Goal: Task Accomplishment & Management: Use online tool/utility

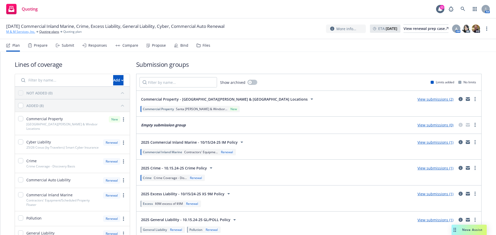
click at [20, 32] on link "M & M Services, Inc." at bounding box center [20, 31] width 29 height 5
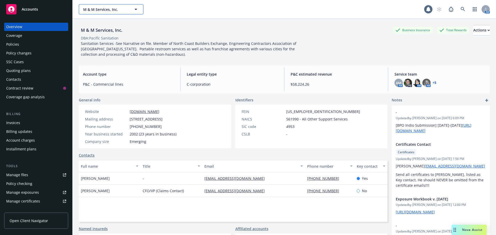
click at [98, 12] on button "M & M Services, Inc." at bounding box center [111, 9] width 65 height 10
type input "Marietta cella"
click at [113, 10] on input "Marietta cella" at bounding box center [109, 9] width 45 height 5
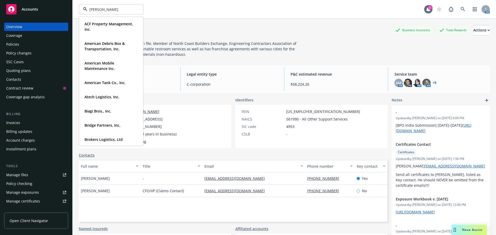
type input "mariet"
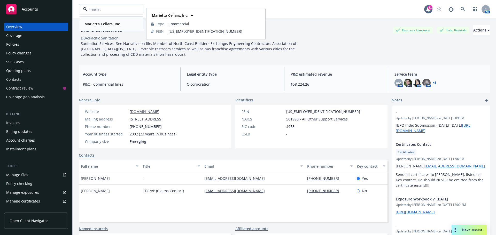
click at [107, 22] on strong "Marietta Cellars, Inc." at bounding box center [102, 23] width 36 height 5
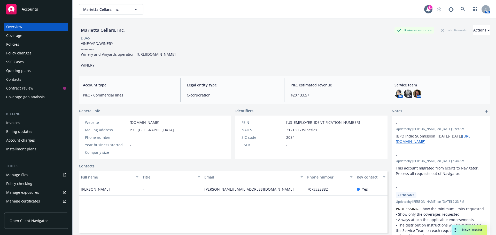
click at [13, 70] on div "Quoting plans" at bounding box center [18, 71] width 25 height 8
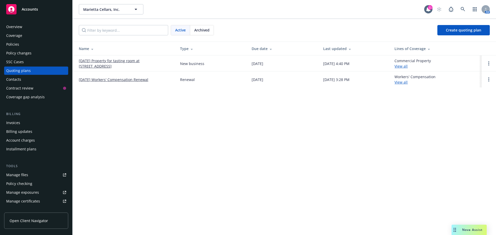
click at [124, 64] on link "Oct 25 Property for tasting room at 250 Center St" at bounding box center [125, 63] width 93 height 11
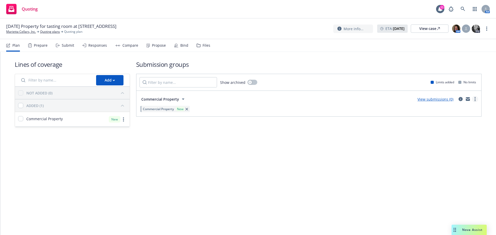
click at [473, 99] on link "more" at bounding box center [475, 99] width 6 height 6
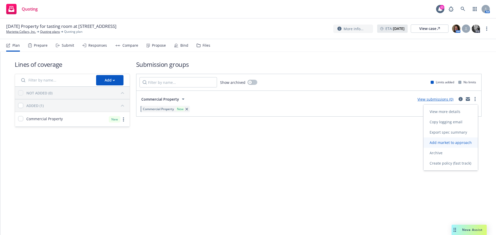
click at [450, 144] on span "Add market to approach" at bounding box center [450, 142] width 54 height 5
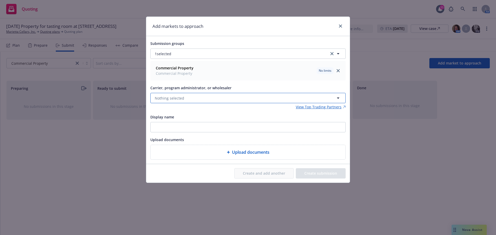
click at [163, 98] on span "Nothing selected" at bounding box center [169, 98] width 29 height 5
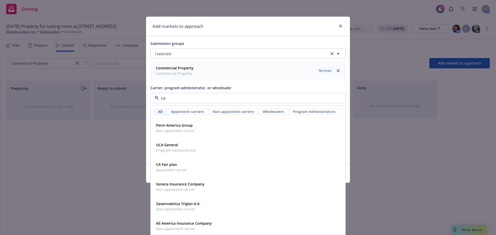
type input "ca f"
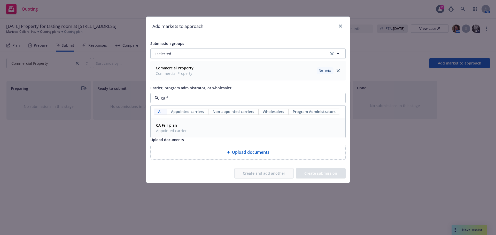
click at [171, 131] on span "Appointed carrier" at bounding box center [171, 130] width 31 height 5
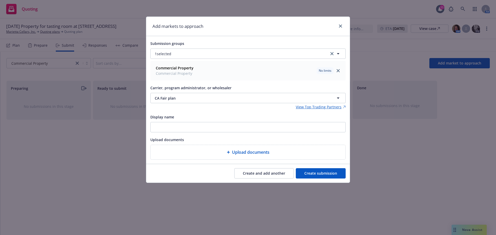
click at [317, 175] on button "Create submission" at bounding box center [321, 173] width 50 height 10
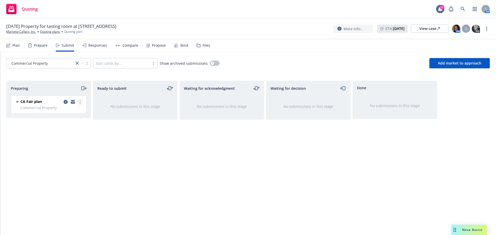
click at [77, 103] on link "more" at bounding box center [80, 102] width 6 height 6
click at [59, 124] on span "Log acknowledgement" at bounding box center [56, 122] width 51 height 5
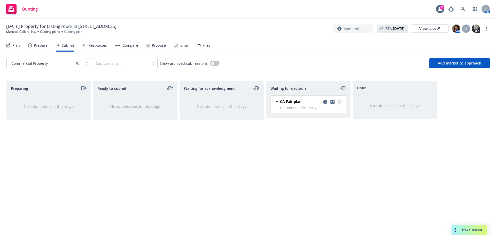
click at [340, 105] on link "more" at bounding box center [339, 102] width 6 height 6
click at [325, 103] on icon "copy logging email" at bounding box center [325, 102] width 4 height 4
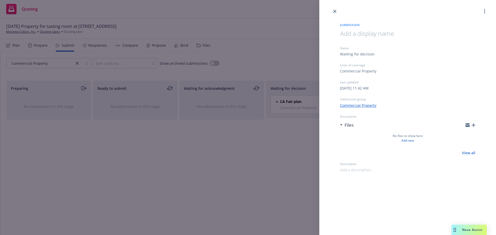
click at [473, 126] on icon "button" at bounding box center [473, 125] width 4 height 4
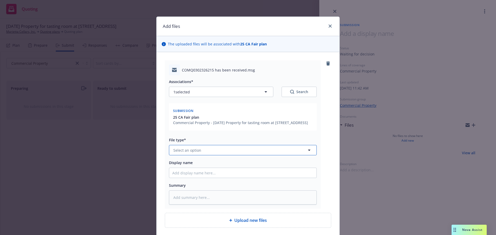
click at [189, 151] on span "Select an option" at bounding box center [187, 150] width 28 height 5
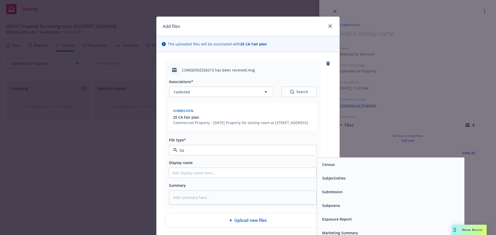
type input "su"
click at [328, 27] on icon "close" at bounding box center [329, 26] width 3 height 3
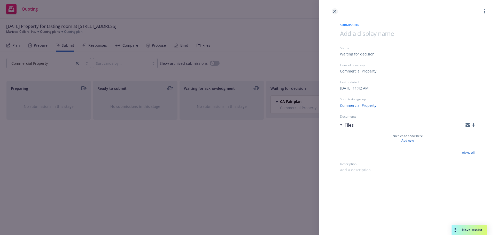
click at [334, 13] on link "close" at bounding box center [335, 11] width 6 height 6
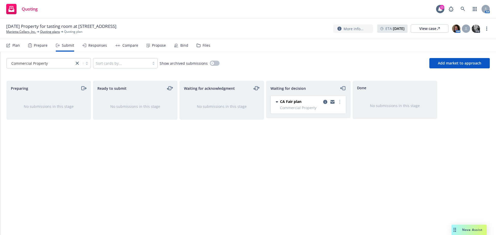
click at [208, 45] on div "Files" at bounding box center [206, 45] width 8 height 4
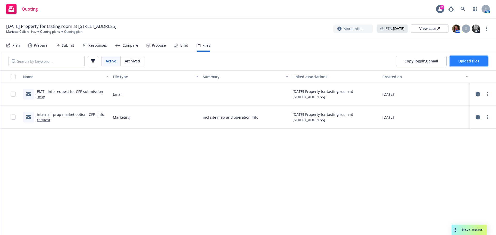
click at [473, 62] on span "Upload files" at bounding box center [468, 61] width 21 height 5
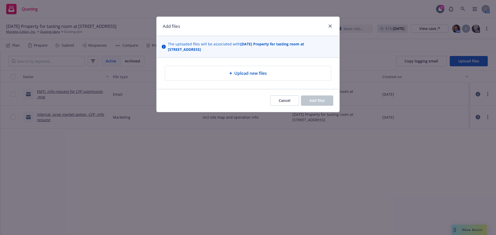
type textarea "x"
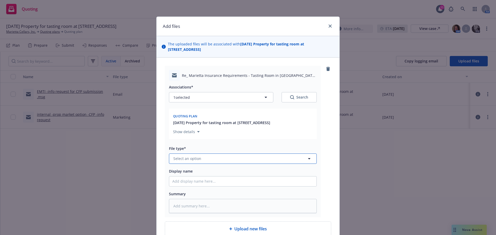
click at [187, 156] on span "Select an option" at bounding box center [187, 158] width 28 height 5
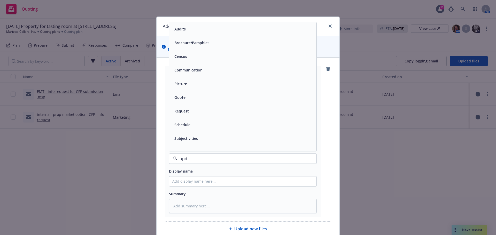
type input "upda"
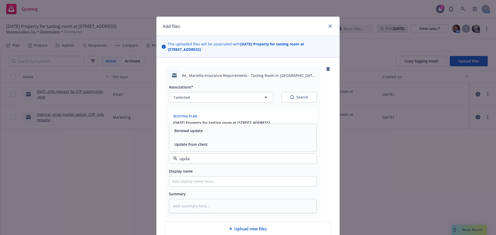
click at [193, 142] on span "Update from client" at bounding box center [190, 144] width 33 height 5
drag, startPoint x: 185, startPoint y: 177, endPoint x: 189, endPoint y: 176, distance: 4.3
click at [186, 177] on input "Display name" at bounding box center [242, 182] width 147 height 10
type textarea "x"
type input "E"
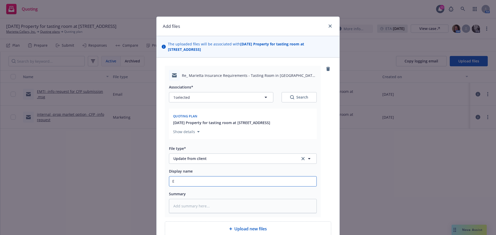
type textarea "x"
type input "EM"
type textarea "x"
type input "EMF"
type textarea "x"
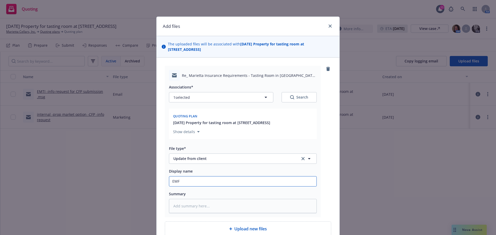
type input "EMFI"
type textarea "x"
type input "EMFI"
type textarea "x"
type input "EMFI -"
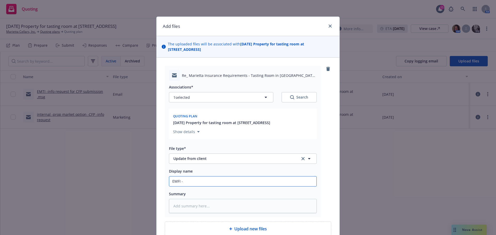
type textarea "x"
type input "EMFI -t"
type textarea "x"
type input "EMFI -ta"
type textarea "x"
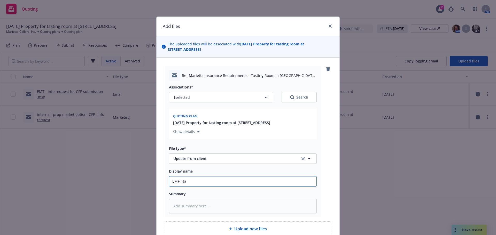
type input "EMFI -tas"
type textarea "x"
type input "EMFI -tast"
type textarea "x"
type input "EMFI -tasti"
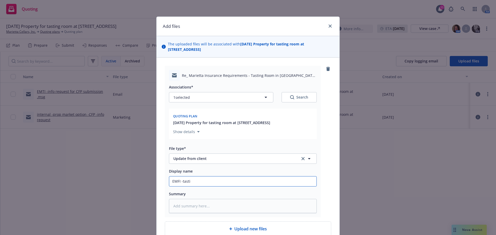
type textarea "x"
type input "EMFI -tastin"
type textarea "x"
type input "EMFI -tasting"
type textarea "x"
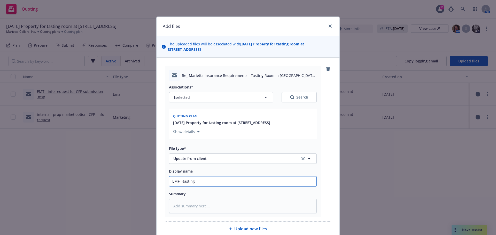
type input "EMFI -tasting"
type textarea "x"
type input "EMFI -tasting r"
type textarea "x"
type input "EMFI -tasting ro"
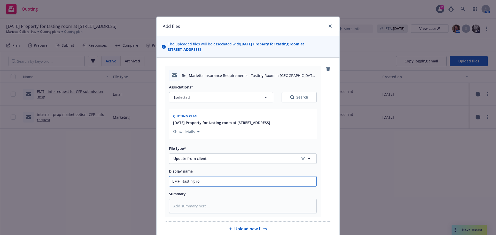
type textarea "x"
type input "EMFI -tasting rol"
type textarea "x"
type input "EMFI -tasting roll"
type textarea "x"
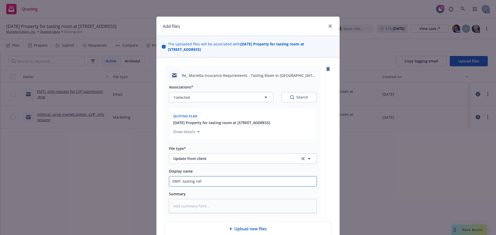
type input "EMFI -tasting rol"
type textarea "x"
type input "EMFI -tasting ro"
type textarea "x"
type input "EMFI -tasting rom"
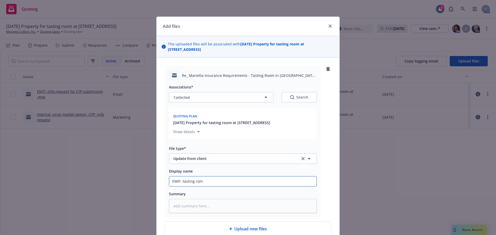
type textarea "x"
type input "EMFI -tasting romm"
type textarea "x"
type input "EMFI -tasting rom"
type textarea "x"
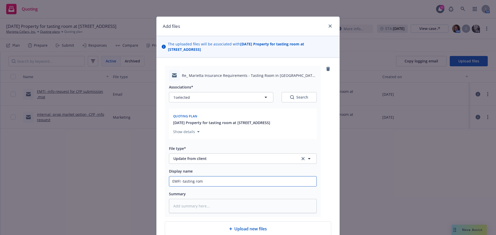
type input "EMFI -tasting ro"
type textarea "x"
type input "EMFI -tasting roo"
type textarea "x"
type input "EMFI -tasting room"
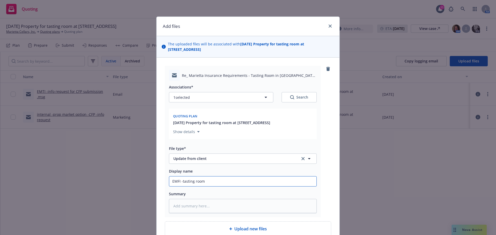
type textarea "x"
type input "EMFI -tasting room"
type textarea "x"
type input "EMFI -tasting room u"
type textarea "x"
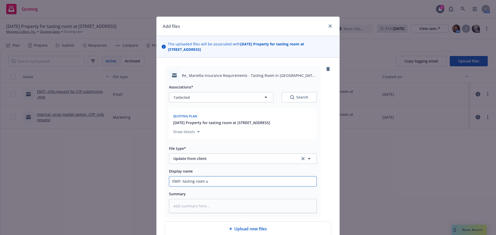
type input "EMFI -tasting room"
type textarea "x"
type input "EMFI -tasting room B"
type textarea "x"
type input "EMFI -tasting room BP"
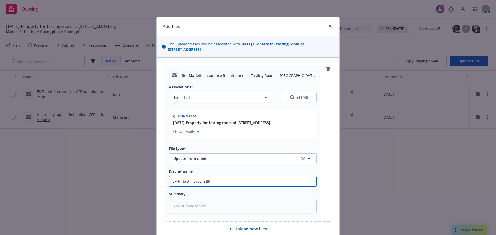
type textarea "x"
type input "EMFI -tasting room BP"
type textarea "x"
type input "EMFI -tasting room BP"
type textarea "x"
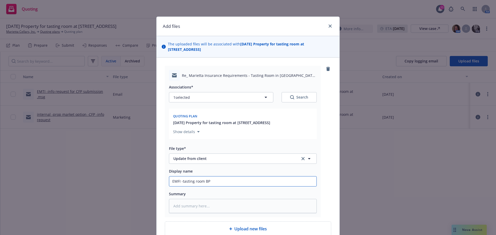
type input "EMFI -tasting room BPP"
type textarea "x"
type input "EMFI -tasting room BPP b"
type textarea "x"
type input "EMFI -tasting room BPP br"
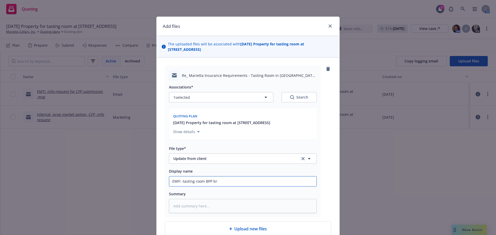
type textarea "x"
type input "EMFI -tasting room BPP bre"
type textarea "x"
type input "EMFI -tasting room BPP brea"
type textarea "x"
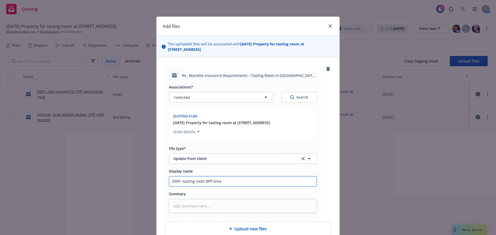
type input "EMFI -tasting room BPP break"
type textarea "x"
type input "EMFI -tasting room BPP breakd"
type textarea "x"
type input "EMFI -tasting room BPP breakdo"
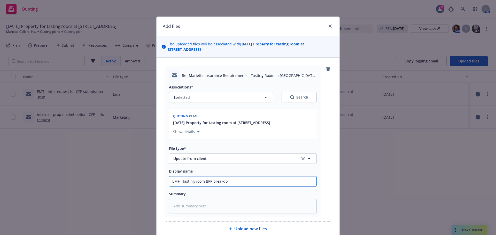
type textarea "x"
type input "EMFI -tasting room BPP breakdow"
type textarea "x"
type input "EMFI -tasting room BPP breakdown"
type textarea "x"
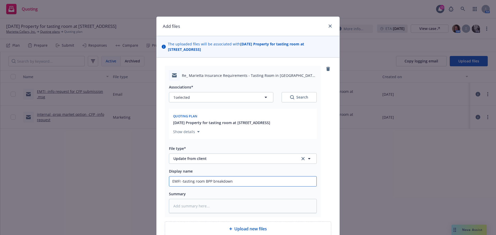
type input "EMFI -tasting room BPP breakdown"
type textarea "x"
type input "EMFI -tasting room BPP breakdown -"
type textarea "x"
type input "EMFI -tasting room BPP breakdown -4"
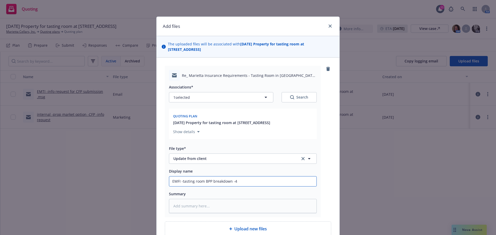
type textarea "x"
type input "EMFI -tasting room BPP breakdown -40"
type textarea "x"
type input "EMFI -tasting room BPP breakdown -40K"
type textarea "x"
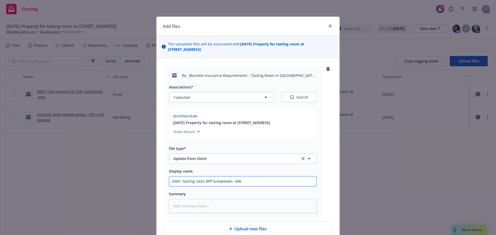
type input "EMFI -tasting room BPP breakdown -40K"
type textarea "x"
type input "EMFI -tasting room BPP breakdown -40K a"
type textarea "x"
type input "EMFI -tasting room BPP breakdown -40K an"
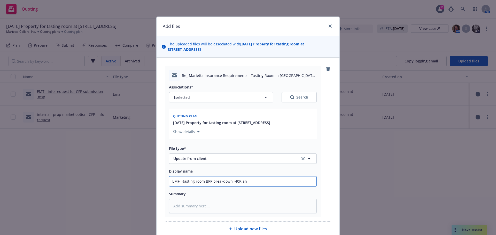
type textarea "x"
type input "EMFI -tasting room BPP breakdown -40K and"
type textarea "x"
type input "EMFI -tasting room BPP breakdown -40K and"
type textarea "x"
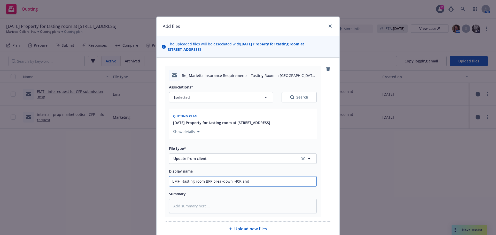
type input "EMFI -tasting room BPP breakdown -40K and 7"
type textarea "x"
type input "EMFI -tasting room BPP breakdown -40K and 70"
type textarea "x"
type input "EMFI -tasting room BPP breakdown -40K and 70K"
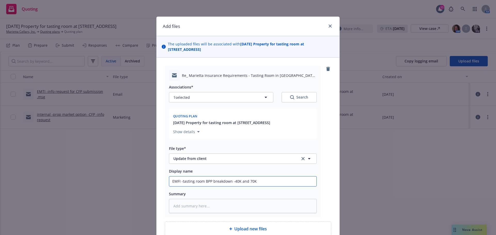
type textarea "x"
type input "EMFI -tasting room BPP breakdown -40K and 70KT"
type textarea "x"
type input "EMFI -tasting room BPP breakdown -40K and 70KTB"
type textarea "x"
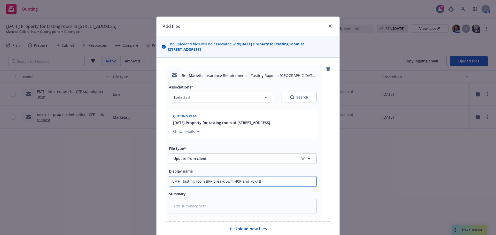
type input "EMFI -tasting room BPP breakdown -40K and 70KT"
type textarea "x"
type input "EMFI -tasting room BPP breakdown -40K and 70K"
type textarea "x"
type input "EMFI -tasting room BPP breakdown -40K and 70K"
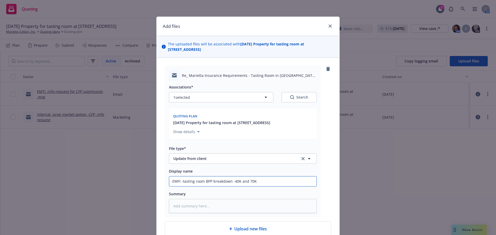
type textarea "x"
type input "EMFI -tasting room BPP breakdown -40K and 70K T"
type textarea "x"
type input "EMFI -tasting room BPP breakdown -40K and 70K TB"
type textarea "x"
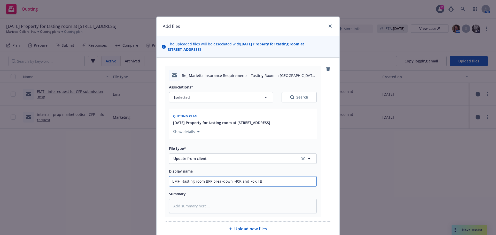
type input "EMFI -tasting room BPP breakdown -40K and 70K TB&"
type textarea "x"
type input "EMFI -tasting room BPP breakdown -40K and 70K TB&I"
click at [239, 177] on input "EMFI -tasting room BPP breakdown -40K and 70K TB&I" at bounding box center [242, 182] width 147 height 10
type textarea "x"
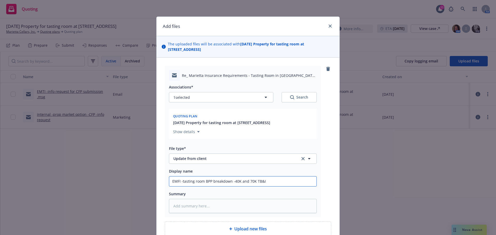
type input "EMFI -tasting room BPP breakdown -40K Band 70K TB&I"
type textarea "x"
type input "EMFI -tasting room BPP breakdown -40K BPand 70K TB&I"
type textarea "x"
type input "EMFI -tasting room BPP breakdown -40K BPPand 70K TB&I"
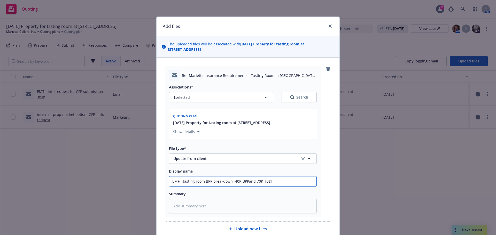
type textarea "x"
type input "EMFI -tasting room BPP breakdown -40K BPP and 70K TB&I"
click at [283, 177] on input "EMFI -tasting room BPP breakdown -40K BPP and 70K TB&I" at bounding box center [242, 182] width 147 height 10
type textarea "x"
type input "EMFI -tasting room BPP breakdown -40K BPP and 70K TB&I"
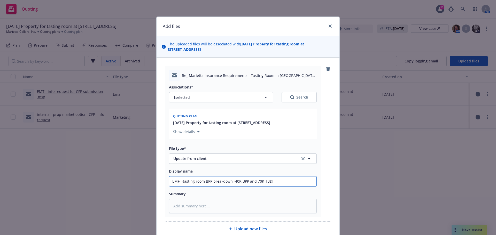
type textarea "x"
type input "EMFI -tasting room BPP breakdown -40K BPP and 70K TB&I ,"
type textarea "x"
type input "EMFI -tasting room BPP breakdown -40K BPP and 70K TB&I ,"
type textarea "x"
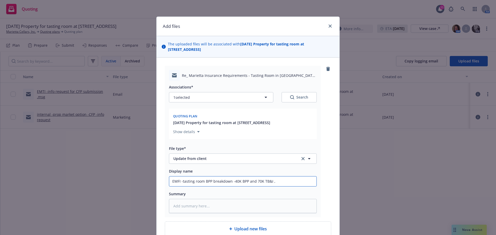
type input "EMFI -tasting room BPP breakdown -40K BPP and 70K TB&I , n"
type textarea "x"
type input "EMFI -tasting room BPP breakdown -40K BPP and 70K TB&I , no"
type textarea "x"
type input "EMFI -tasting room BPP breakdown -40K BPP and 70K TB&I , no"
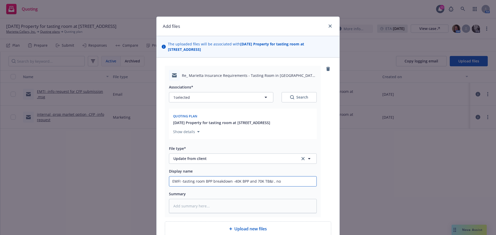
type textarea "x"
type input "EMFI -tasting room BPP breakdown -40K BPP and 70K TB&I , no l"
type textarea "x"
type input "EMFI -tasting room BPP breakdown -40K BPP and 70K TB&I , no le"
type textarea "x"
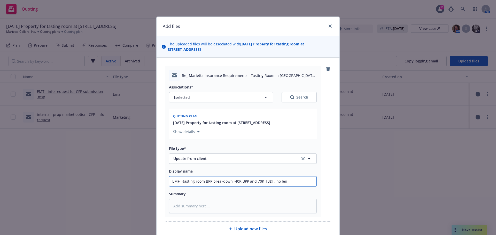
type input "EMFI -tasting room BPP breakdown -40K BPP and 70K TB&I , no lend"
type textarea "x"
type input "EMFI -tasting room BPP breakdown -40K BPP and 70K TB&I , no lende"
type textarea "x"
type input "EMFI -tasting room BPP breakdown -40K BPP and 70K TB&I , no lender"
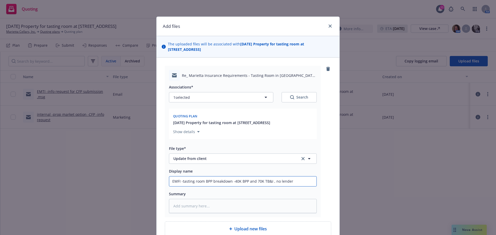
type textarea "x"
type input "EMFI -tasting room BPP breakdown -40K BPP and 70K TB&I , no lender"
type textarea "x"
type input "EMFI -tasting room BPP breakdown -40K BPP and 70K TB&I , no lender ,"
type textarea "x"
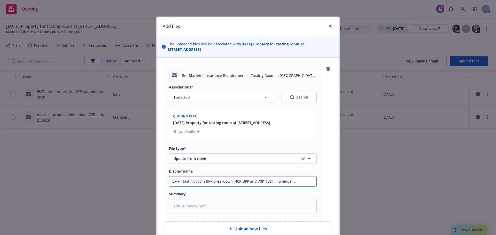
type input "EMFI -tasting room BPP breakdown -40K BPP and 70K TB&I , no lender ,"
type textarea "x"
type input "EMFI -tasting room BPP breakdown -40K BPP and 70K TB&I , no lender , I"
type textarea "x"
type input "EMFI -tasting room BPP breakdown -40K BPP and 70K TB&I , no lender , In"
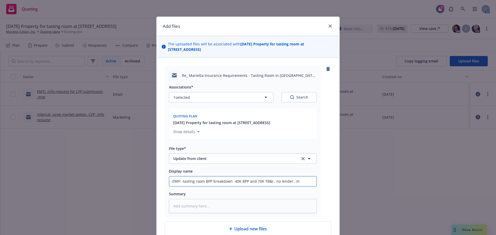
type textarea "x"
type input "EMFI -tasting room BPP breakdown -40K BPP and 70K TB&I , no lender , Inc"
type textarea "x"
type input "EMFI -tasting room BPP breakdown -40K BPP and 70K TB&I , no lender , Inc"
type textarea "x"
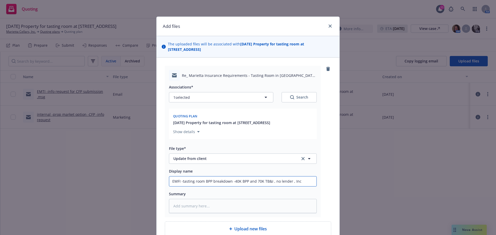
type input "EMFI -tasting room BPP breakdown -40K BPP and 70K TB&I , no lender , Inc e"
type textarea "x"
type input "EMFI -tasting room BPP breakdown -40K BPP and 70K TB&I , no lender , Inc en"
type textarea "x"
type input "EMFI -tasting room BPP breakdown -40K BPP and 70K TB&I , no lender , Inc ent"
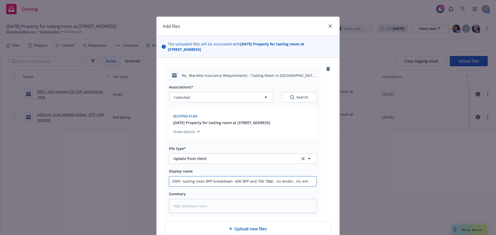
type textarea "x"
type input "EMFI -tasting room BPP breakdown -40K BPP and 70K TB&I , no lender , Inc en"
type textarea "x"
type input "EMFI -tasting room BPP breakdown -40K BPP and 70K TB&I , no lender , Inc ent"
type textarea "x"
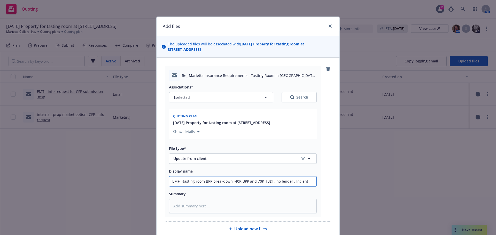
type input "EMFI -tasting room BPP breakdown -40K BPP and 70K TB&I , no lender , Inc enti"
type textarea "x"
type input "EMFI -tasting room BPP breakdown -40K BPP and 70K TB&I , no lender , Inc entit"
type textarea "x"
type input "EMFI -tasting room BPP breakdown -40K BPP and 70K TB&I , no lender , Inc entity"
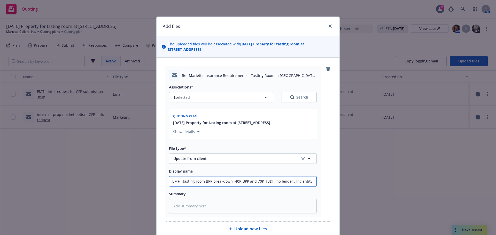
type textarea "x"
type input "EMFI -tasting room BPP breakdown -40K BPP and 70K TB&I , no lender , Inc entity"
type textarea "x"
type input "EMFI -tasting room BPP breakdown -40K BPP and 70K TB&I , no lender , Inc entity…"
type textarea "x"
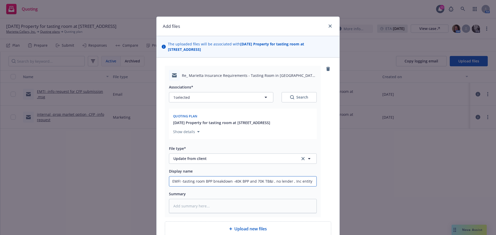
type input "EMFI -tasting room BPP breakdown -40K BPP and 70K TB&I , no lender , Inc entity…"
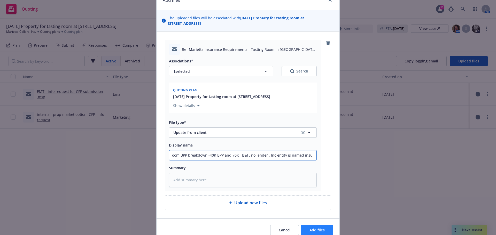
scroll to position [44, 0]
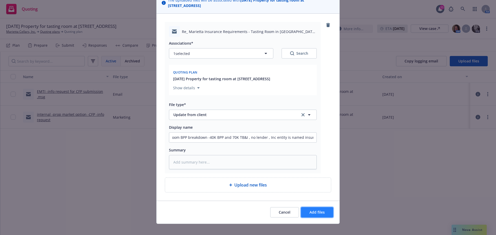
click at [325, 208] on button "Add files" at bounding box center [317, 212] width 32 height 10
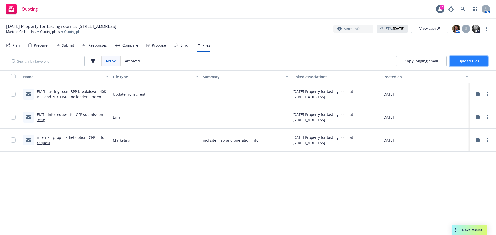
click at [467, 59] on span "Upload files" at bounding box center [468, 61] width 21 height 5
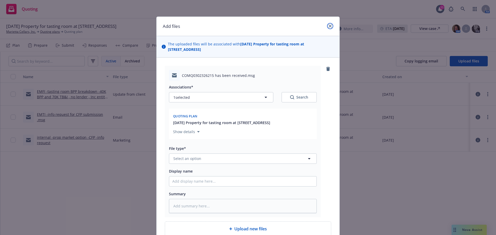
drag, startPoint x: 329, startPoint y: 27, endPoint x: 302, endPoint y: 26, distance: 26.4
click at [328, 27] on icon "close" at bounding box center [329, 26] width 3 height 3
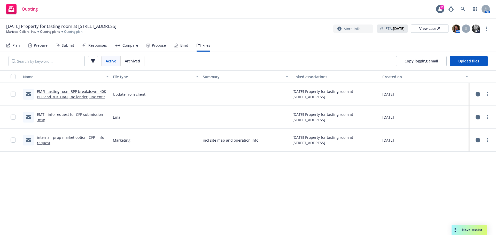
click at [69, 45] on div "Submit" at bounding box center [68, 45] width 12 height 4
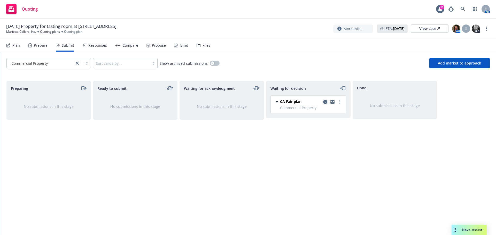
click at [322, 101] on link "copy logging email" at bounding box center [325, 102] width 6 height 6
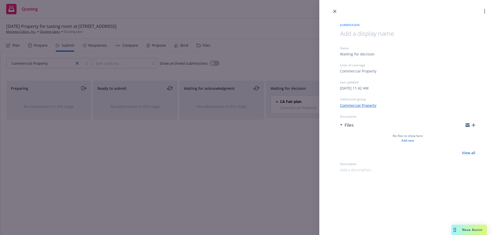
click at [474, 125] on icon "button" at bounding box center [473, 125] width 4 height 4
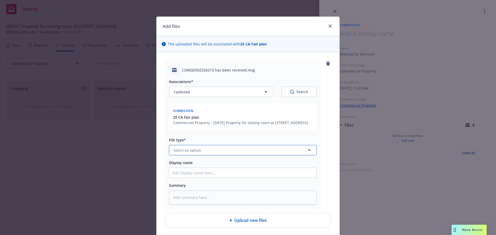
click at [180, 152] on span "Select an option" at bounding box center [187, 150] width 28 height 5
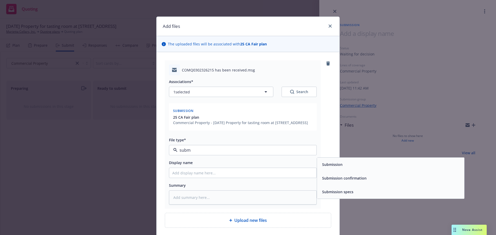
click at [334, 167] on span "Submission" at bounding box center [332, 164] width 20 height 5
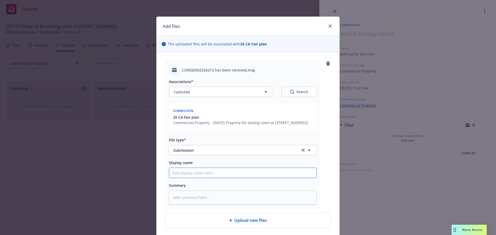
click at [210, 174] on input "Display name" at bounding box center [242, 173] width 147 height 10
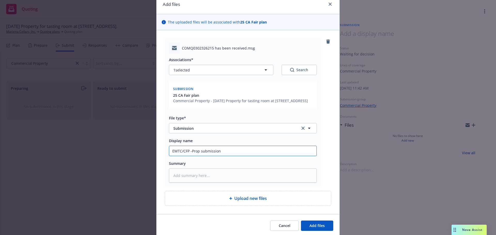
scroll to position [41, 0]
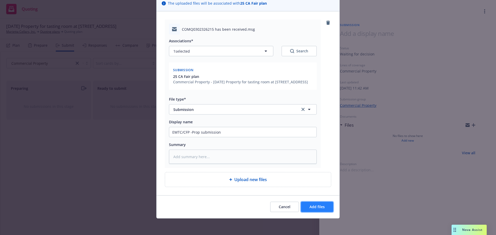
click at [315, 202] on button "Add files" at bounding box center [317, 207] width 32 height 10
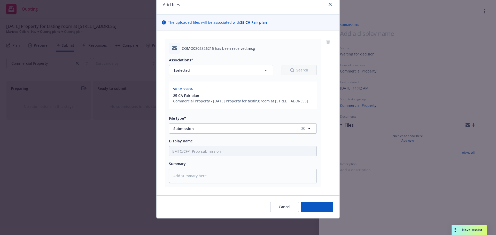
scroll to position [22, 0]
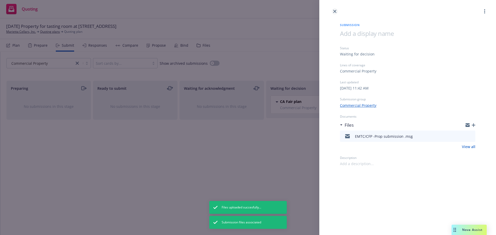
click at [334, 12] on icon "close" at bounding box center [334, 11] width 3 height 3
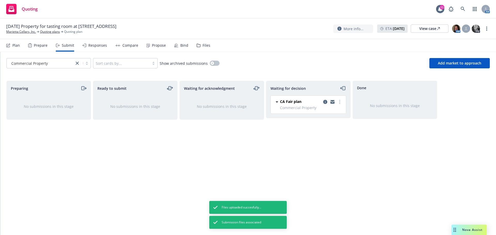
click at [206, 46] on div "Files" at bounding box center [206, 45] width 8 height 4
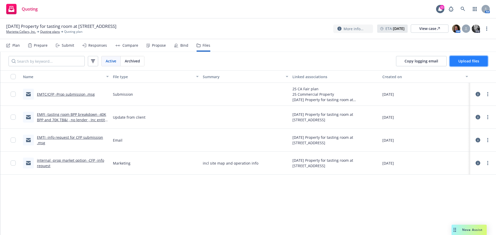
click at [479, 62] on button "Upload files" at bounding box center [469, 61] width 38 height 10
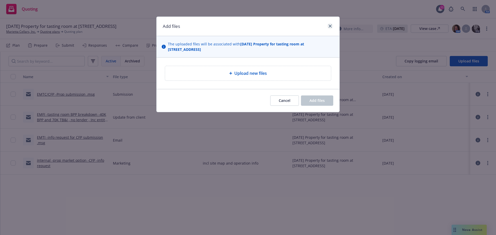
click at [332, 22] on div "Add files" at bounding box center [247, 26] width 183 height 19
click at [330, 26] on icon "close" at bounding box center [329, 26] width 3 height 3
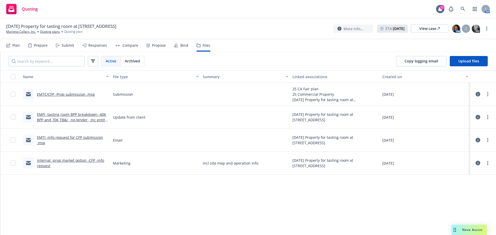
click at [95, 45] on div "Responses" at bounding box center [97, 45] width 19 height 4
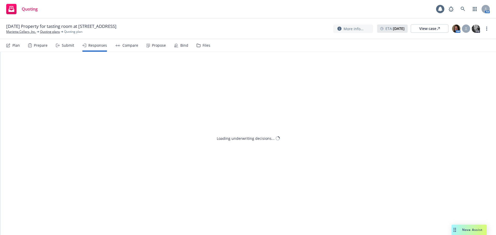
click at [62, 45] on div "Submit" at bounding box center [68, 45] width 12 height 4
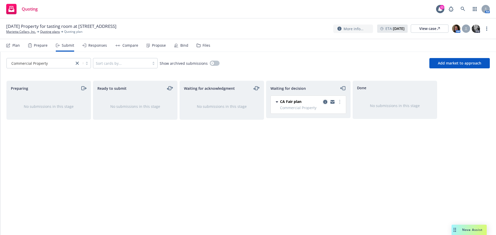
click at [326, 102] on icon "copy logging email" at bounding box center [325, 102] width 4 height 4
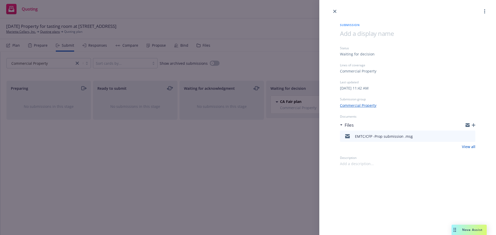
click at [472, 126] on icon "button" at bounding box center [473, 125] width 4 height 4
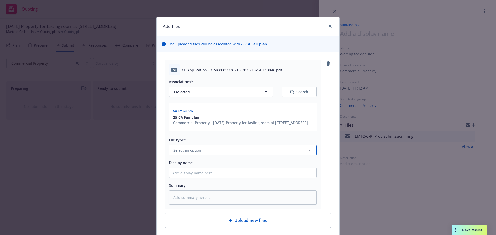
click at [193, 152] on span "Select an option" at bounding box center [187, 150] width 28 height 5
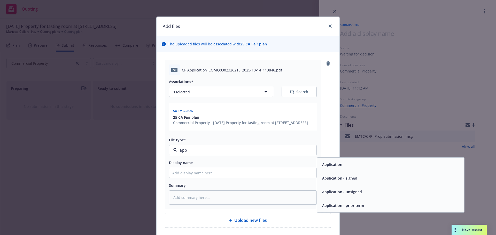
click at [339, 193] on span "Application - unsigned" at bounding box center [342, 191] width 40 height 5
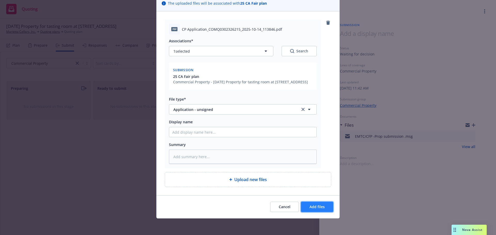
click at [313, 208] on span "Add files" at bounding box center [316, 206] width 15 height 5
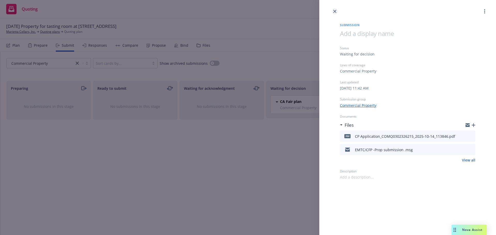
click at [335, 12] on icon "close" at bounding box center [334, 11] width 3 height 3
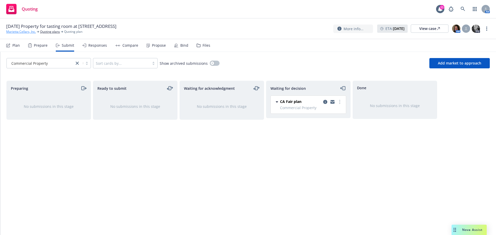
click at [25, 34] on link "Marietta Cellars, Inc." at bounding box center [21, 31] width 30 height 5
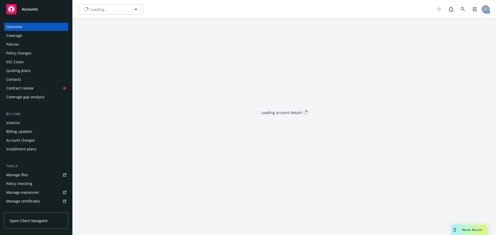
type input "Marietta Cellars, Inc."
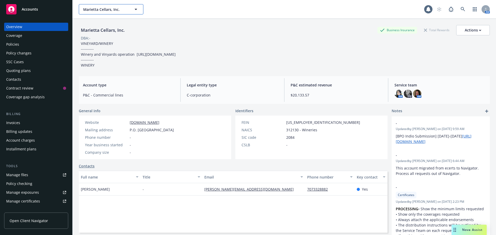
click at [90, 10] on span "Marietta Cellars, Inc." at bounding box center [105, 9] width 45 height 5
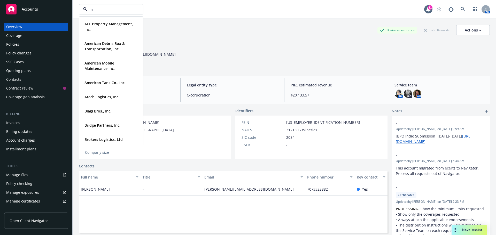
type input "m"
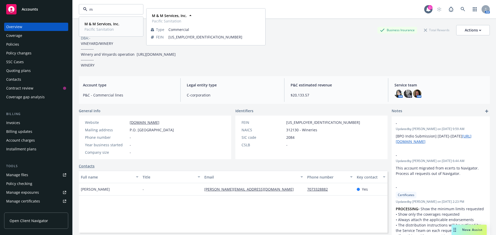
click at [100, 23] on strong "M & M Services, Inc." at bounding box center [101, 23] width 35 height 5
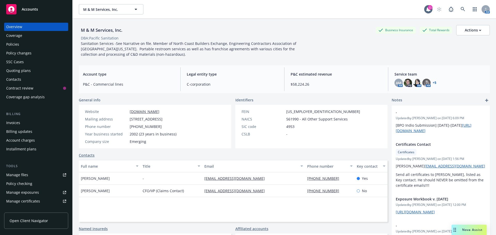
click at [16, 43] on div "Policies" at bounding box center [12, 44] width 13 height 8
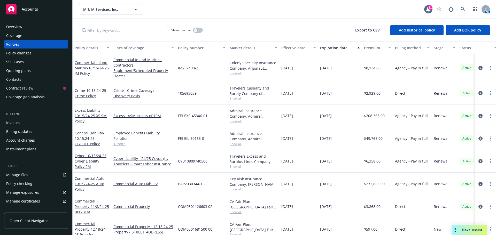
drag, startPoint x: 16, startPoint y: 69, endPoint x: 23, endPoint y: 71, distance: 7.8
click at [16, 69] on div "Quoting plans" at bounding box center [18, 71] width 25 height 8
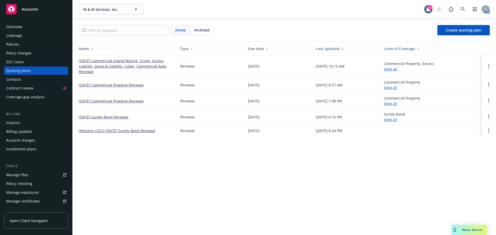
click at [106, 67] on link "10/15/25 Commercial Inland Marine, Crime, Excess Liability, General Liability, …" at bounding box center [125, 66] width 93 height 16
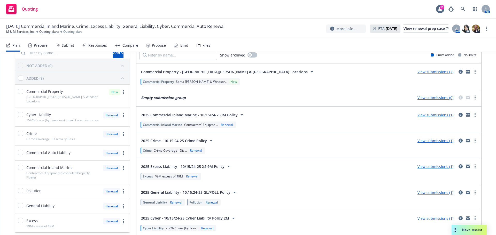
scroll to position [77, 0]
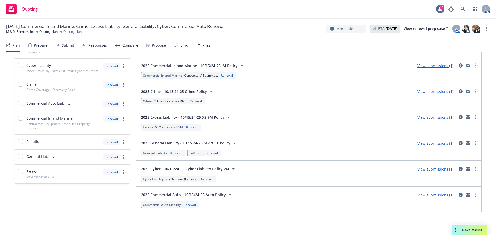
click at [427, 170] on link "View submissions (1)" at bounding box center [435, 169] width 36 height 5
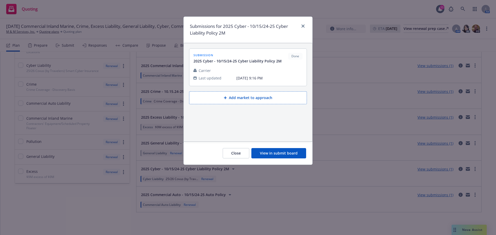
click at [291, 155] on button "View in submit board" at bounding box center [278, 153] width 55 height 10
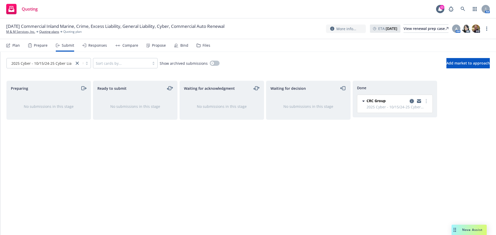
click at [411, 102] on icon "copy logging email" at bounding box center [411, 101] width 4 height 4
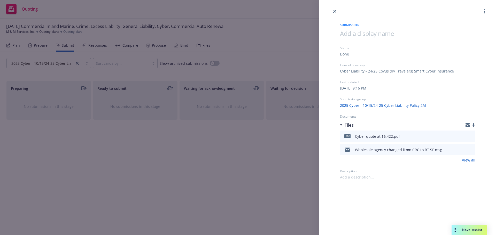
click at [474, 124] on icon "button" at bounding box center [473, 125] width 4 height 4
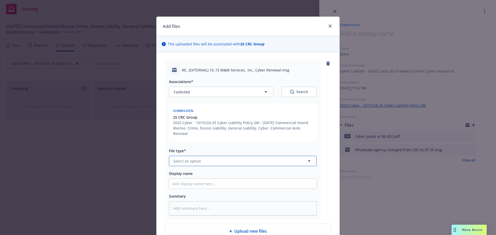
click at [189, 159] on span "Select an option" at bounding box center [187, 161] width 28 height 5
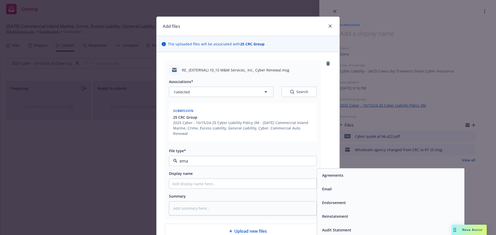
type input "emai"
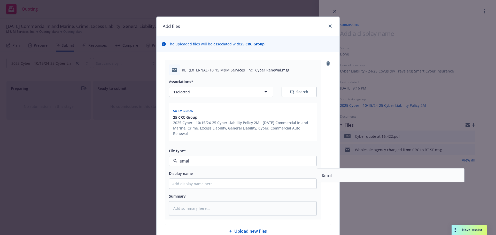
click at [320, 172] on div "Email" at bounding box center [326, 175] width 13 height 7
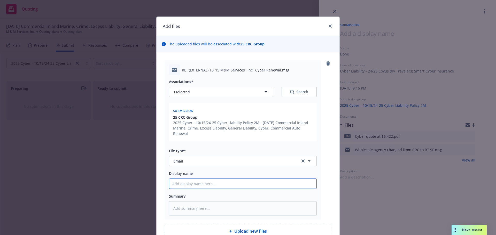
click at [237, 179] on input "Display name" at bounding box center [242, 184] width 147 height 10
type textarea "x"
type input "E"
type textarea "x"
type input "EM"
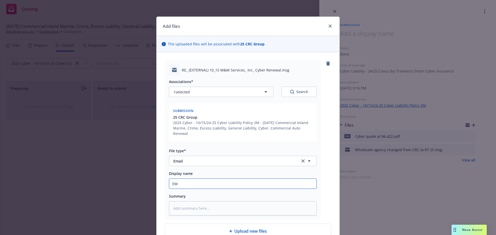
type textarea "x"
type input "EMF"
type textarea "x"
type input "EMFC"
type textarea "x"
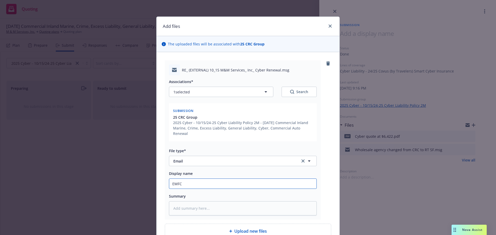
type input "EMFC."
type textarea "x"
type input "EMFC./"
type textarea "x"
type input "EMFC./R"
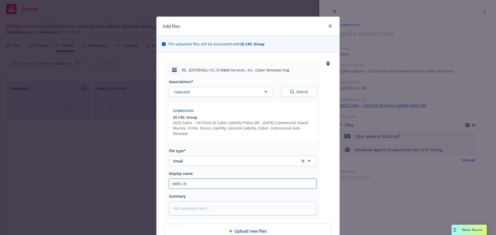
type textarea "x"
type input "EMFC./RT"
type textarea "x"
type input "EMFC./R"
type textarea "x"
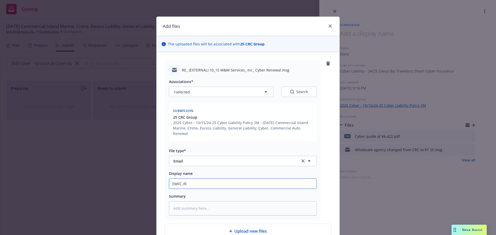
type input "EMFC./"
type textarea "x"
type input "EMFC."
type textarea "x"
type input "EMFC"
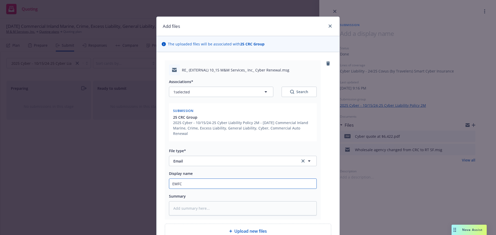
type textarea "x"
type input "EMFC/"
type textarea "x"
type input "EMFC/R"
type textarea "x"
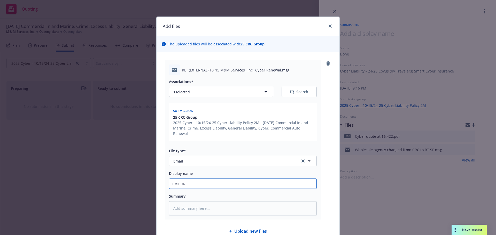
type input "EMFC/RT"
type textarea "x"
type input "EMFC/RT"
click at [198, 179] on input "EMFC/RT" at bounding box center [242, 184] width 147 height 10
type textarea "x"
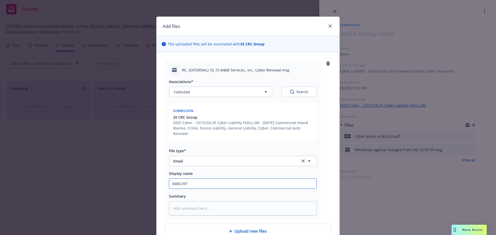
type input "EMFC/RT -"
type textarea "x"
type input "EMFC/RT -c"
type textarea "x"
type input "EMFC/RT -co"
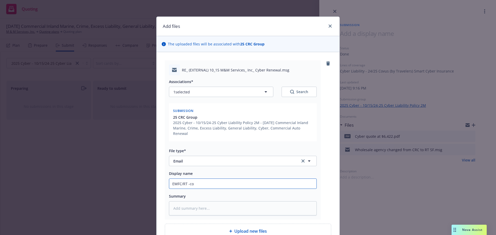
type textarea "x"
type input "EMFC/RT -con"
type textarea "x"
type input "EMFC/RT -conf"
type textarea "x"
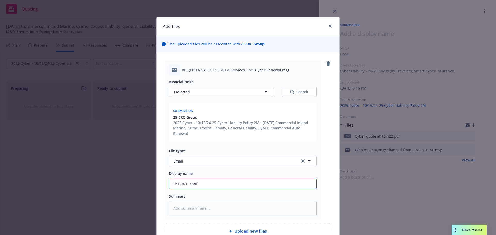
type input "EMFC/RT -confi"
type textarea "x"
type input "EMFC/RT -confir"
type textarea "x"
type input "EMFC/RT -confirm"
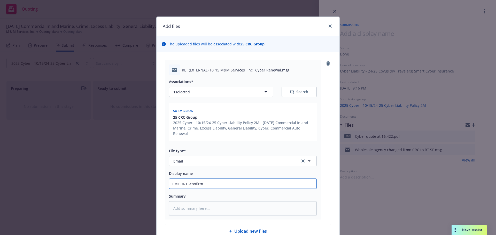
type textarea "x"
type input "EMFC/RT -confirme"
type textarea "x"
type input "EMFC/RT -confirmed"
type textarea "x"
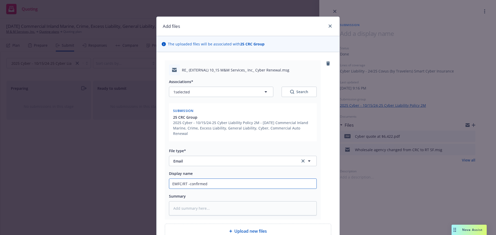
type input "EMFC/RT -confirmed"
type textarea "x"
type input "EMFC/RT -confirmed s"
type textarea "x"
type input "EMFC/RT -confirmed sa"
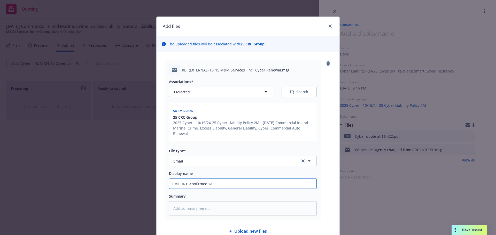
type textarea "x"
type input "EMFC/RT -confirmed sam"
type textarea "x"
type input "EMFC/RT -confirmed same"
type textarea "x"
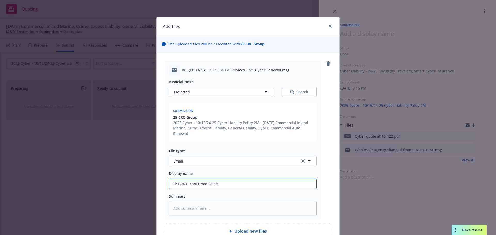
type input "EMFC/RT -confirmed same"
type textarea "x"
type input "EMFC/RT -confirmed same c"
type textarea "x"
type input "EMFC/RT -confirmed same co"
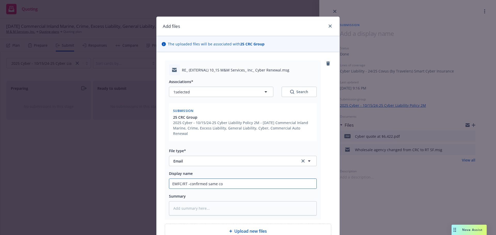
type textarea "x"
type input "EMFC/RT -confirmed same cov"
type textarea "x"
type input "EMFC/RT -confirmed same cove"
type textarea "x"
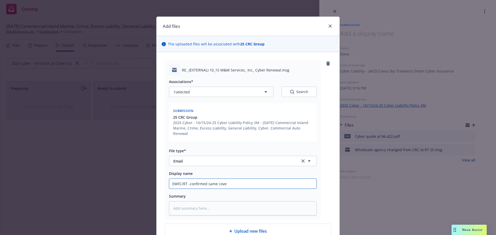
type input "EMFC/RT -confirmed same cover"
type textarea "x"
type input "EMFC/RT -confirmed same covera"
type textarea "x"
type input "EMFC/RT -confirmed same coverage"
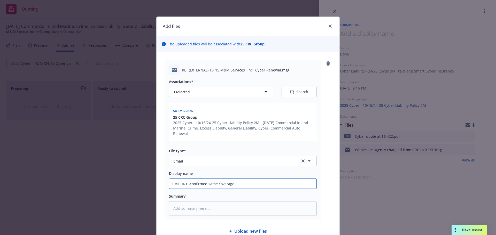
type textarea "x"
type input "EMFC/RT -confirmed same coverage"
type textarea "x"
type input "EMFC/RT -confirmed same coverage w"
type textarea "x"
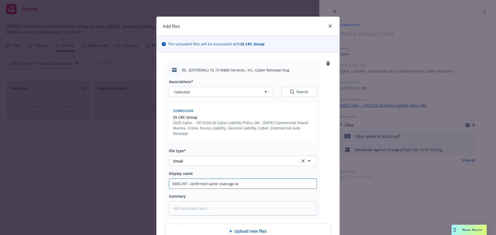
type input "EMFC/RT -confirmed same coverage wi"
type textarea "x"
type input "EMFC/RT -confirmed same coverage wit"
type textarea "x"
type input "EMFC/RT -confirmed same coverage with"
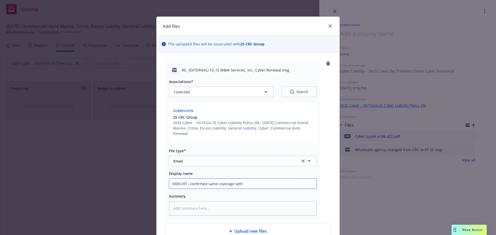
type textarea "x"
type input "EMFC/RT -confirmed same coverage with"
type textarea "x"
type input "EMFC/RT -confirmed same coverage with l"
type textarea "x"
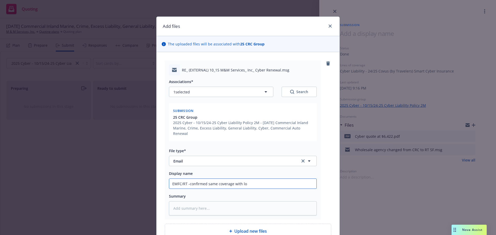
type input "EMFC/RT -confirmed same coverage with low"
type textarea "x"
type input "EMFC/RT -confirmed same coverage with lowe"
type textarea "x"
type input "EMFC/RT -confirmed same coverage with lower"
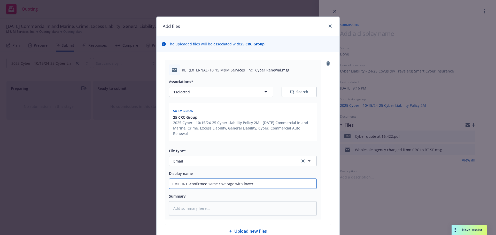
type textarea "x"
type input "EMFC/RT -confirmed same coverage with lower"
type textarea "x"
type input "EMFC/RT -confirmed same coverage with lower b"
type textarea "x"
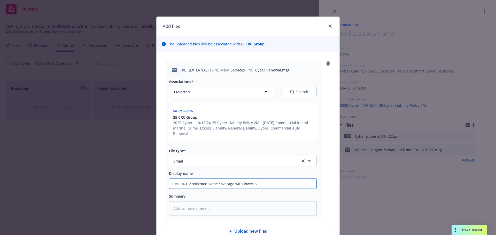
type input "EMFC/RT -confirmed same coverage with lower bu"
type textarea "x"
type input "EMFC/RT -confirmed same coverage with lower bus"
type textarea "x"
type input "EMFC/RT -confirmed same coverage with lower busi"
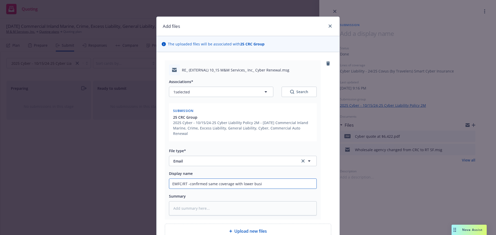
type textarea "x"
type input "EMFC/RT -confirmed same coverage with lower busin"
type textarea "x"
type input "EMFC/RT -confirmed same coverage with lower busine"
type textarea "x"
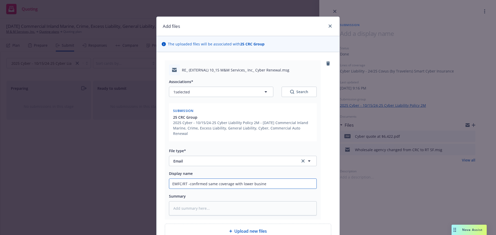
type input "EMFC/RT -confirmed same coverage with lower busines"
type textarea "x"
type input "EMFC/RT -confirmed same coverage with lower business"
type textarea "x"
type input "EMFC/RT -confirmed same coverage with lower business"
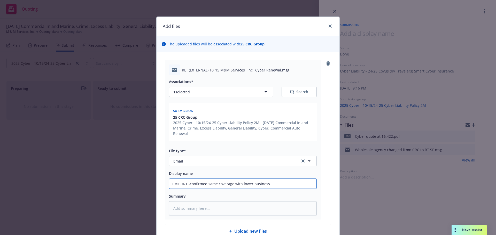
type textarea "x"
type input "EMFC/RT -confirmed same coverage with lower business a"
type textarea "x"
type input "EMFC/RT -confirmed same coverage with lower business an"
type textarea "x"
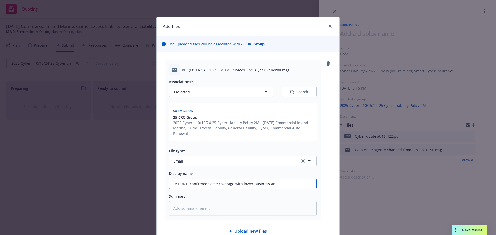
type input "EMFC/RT -confirmed same coverage with lower business and"
type textarea "x"
type input "EMFC/RT -confirmed same coverage with lower business and"
type textarea "x"
type input "EMFC/RT -confirmed same coverage with lower business and b"
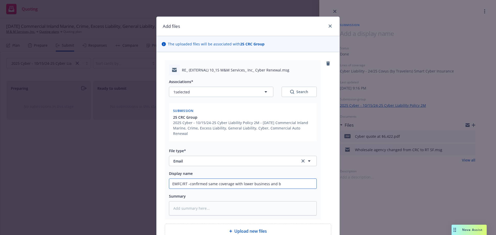
type textarea "x"
type input "EMFC/RT -confirmed same coverage with lower business and be"
type textarea "x"
type input "EMFC/RT -confirmed same coverage with lower business and bet"
type textarea "x"
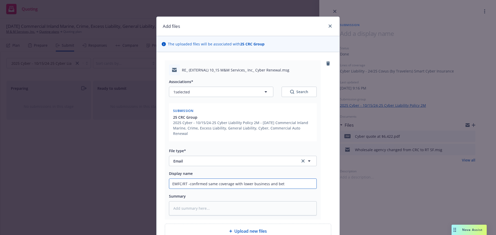
type input "EMFC/RT -confirmed same coverage with lower business and bett"
type textarea "x"
type input "EMFC/RT -confirmed same coverage with lower business and bette"
type textarea "x"
type input "EMFC/RT -confirmed same coverage with lower business and better"
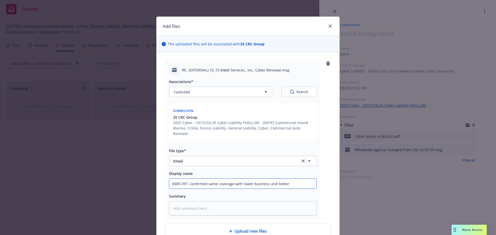
type textarea "x"
type input "EMFC/RT -confirmed same coverage with lower business and better"
type textarea "x"
type input "EMFC/RT -confirmed same coverage with lower business and better e"
type textarea "x"
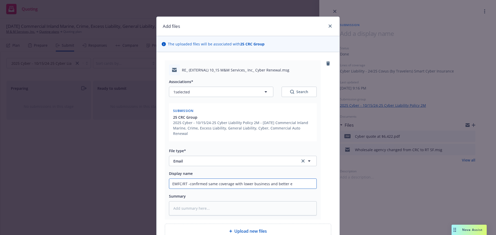
type input "EMFC/RT -confirmed same coverage with lower business and better en"
type textarea "x"
type input "EMFC/RT -confirmed same coverage with lower business and better end"
type textarea "x"
type input "EMFC/RT -confirmed same coverage with lower business and better endt"
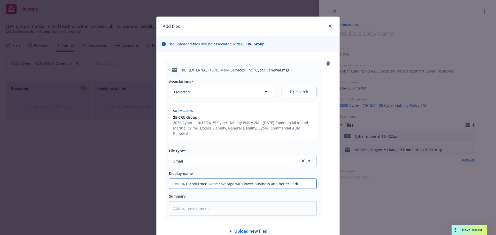
type textarea "x"
type input "EMFC/RT -confirmed same coverage with lower business and better endt"
click at [178, 201] on textarea at bounding box center [243, 208] width 148 height 14
paste textarea "Coverage is the same as expiring except that we have replaced the CRC Amendator…"
type textarea "Coverage is the same as expiring except that we have replaced the CRC Amendator…"
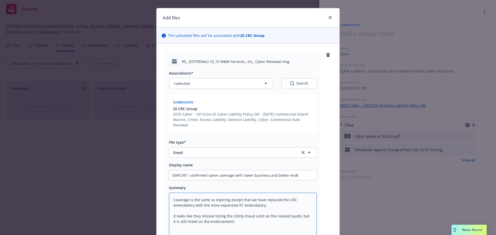
scroll to position [60, 0]
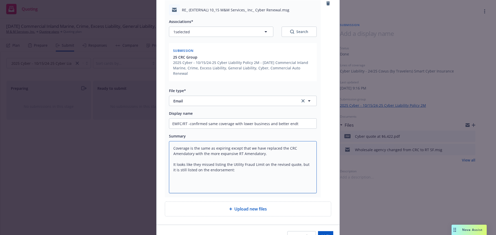
click at [198, 173] on textarea "Coverage is the same as expiring except that we have replaced the CRC Amendator…" at bounding box center [243, 167] width 148 height 52
click at [236, 165] on textarea "Coverage is the same as expiring except that we have replaced the CRC Amendator…" at bounding box center [243, 167] width 148 height 52
type textarea "x"
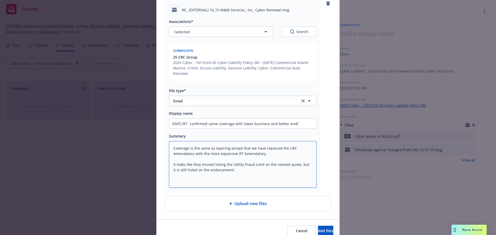
type textarea "Coverage is the same as expiring except that we have replaced the CRC Amendator…"
click at [243, 165] on textarea "Coverage is the same as expiring except that we have replaced the CRC Amendator…" at bounding box center [243, 164] width 148 height 47
type textarea "x"
type textarea "Coverage is the same as expiring except that we have replaced the CRC Amendator…"
type textarea "x"
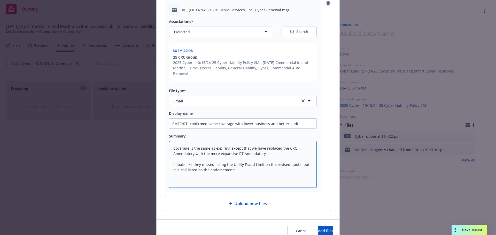
type textarea "Coverage is the same as expiring except that we have replaced the CRC Amendator…"
type textarea "x"
type textarea "Coverage is the same as expiring except that we have replaced the CRC Amendator…"
type textarea "x"
type textarea "Coverage is the same as expiring except that we have replaced the CRC Amendator…"
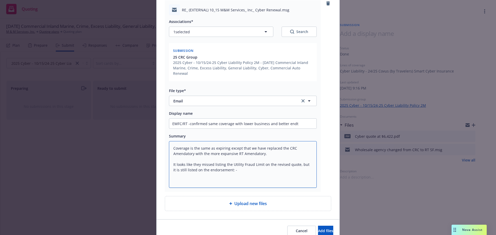
type textarea "x"
type textarea "Coverage is the same as expiring except that we have replaced the CRC Amendator…"
type textarea "x"
type textarea "Coverage is the same as expiring except that we have replaced the CRC Amendator…"
type textarea "x"
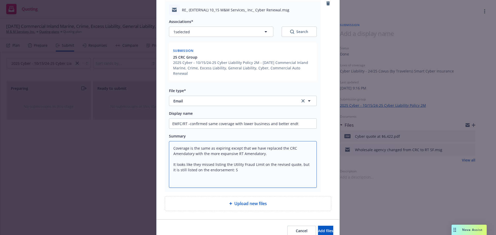
type textarea "Coverage is the same as expiring except that we have replaced the CRC Amendator…"
type textarea "x"
type textarea "Coverage is the same as expiring except that we have replaced the CRC Amendator…"
type textarea "x"
type textarea "Coverage is the same as expiring except that we have replaced the CRC Amendator…"
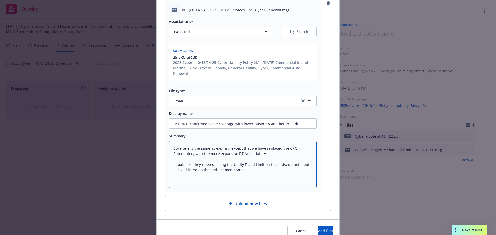
type textarea "x"
type textarea "Coverage is the same as expiring except that we have replaced the CRC Amendator…"
type textarea "x"
type textarea "Coverage is the same as expiring except that we have replaced the CRC Amendator…"
type textarea "x"
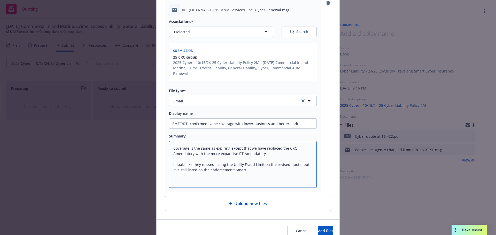
type textarea "Coverage is the same as expiring except that we have replaced the CRC Amendator…"
type textarea "x"
type textarea "Coverage is the same as expiring except that we have replaced the CRC Amendator…"
type textarea "x"
type textarea "Coverage is the same as expiring except that we have replaced the CRC Amendator…"
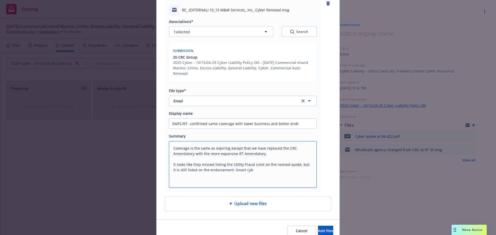
type textarea "x"
type textarea "Coverage is the same as expiring except that we have replaced the CRC Amendator…"
type textarea "x"
type textarea "Coverage is the same as expiring except that we have replaced the CRC Amendator…"
type textarea "x"
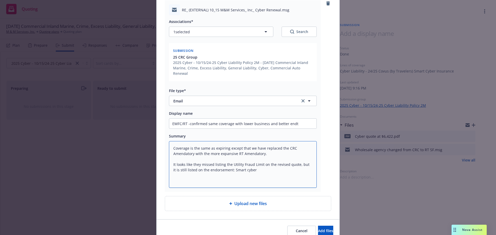
type textarea "Coverage is the same as expiring except that we have replaced the CRC Amendator…"
type textarea "x"
type textarea "Coverage is the same as expiring except that we have replaced the CRC Amendator…"
type textarea "x"
type textarea "Coverage is the same as expiring except that we have replaced the CRC Amendator…"
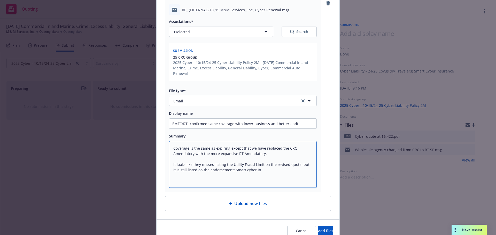
type textarea "x"
type textarea "Coverage is the same as expiring except that we have replaced the CRC Amendator…"
type textarea "x"
type textarea "Coverage is the same as expiring except that we have replaced the CRC Amendator…"
type textarea "x"
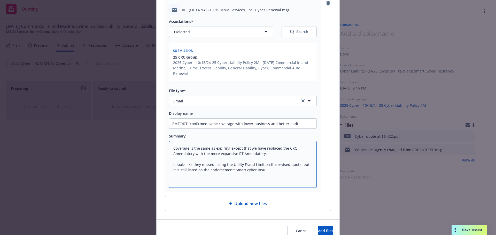
type textarea "Coverage is the same as expiring except that we have replaced the CRC Amendator…"
type textarea "x"
type textarea "Coverage is the same as expiring except that we have replaced the CRC Amendator…"
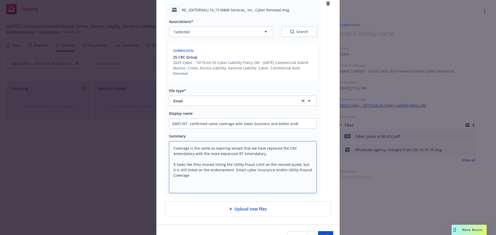
drag, startPoint x: 271, startPoint y: 162, endPoint x: 266, endPoint y: 173, distance: 12.2
click at [266, 173] on textarea "Coverage is the same as expiring except that we have replaced the CRC Amendator…" at bounding box center [243, 167] width 148 height 52
click at [270, 165] on textarea "Coverage is the same as expiring except that we have replaced the CRC Amendator…" at bounding box center [243, 167] width 148 height 52
drag, startPoint x: 293, startPoint y: 166, endPoint x: 289, endPoint y: 174, distance: 9.5
click at [289, 175] on textarea "Coverage is the same as expiring except that we have replaced the CRC Amendator…" at bounding box center [243, 167] width 148 height 52
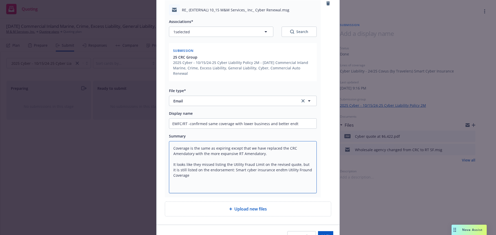
click at [300, 166] on textarea "Coverage is the same as expiring except that we have replaced the CRC Amendator…" at bounding box center [243, 167] width 148 height 52
click at [268, 172] on textarea "Coverage is the same as expiring except that we have replaced the CRC Amendator…" at bounding box center [243, 167] width 148 height 52
click at [318, 234] on span "Add files" at bounding box center [325, 236] width 15 height 5
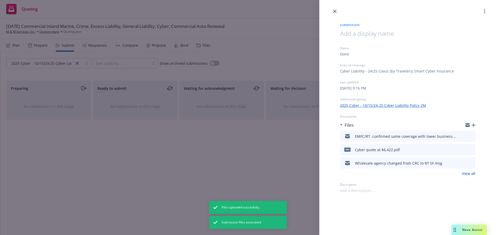
click at [336, 12] on link "close" at bounding box center [335, 11] width 6 height 6
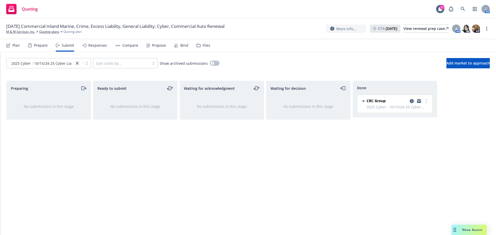
drag, startPoint x: 431, startPoint y: 130, endPoint x: 428, endPoint y: 128, distance: 2.8
click at [431, 130] on div "Done CRC Group 2025 Cyber - 10/15/24-25 Cyber Liability Policy 2M Monday, Octob…" at bounding box center [394, 153] width 84 height 144
click at [203, 48] on div "Files" at bounding box center [203, 45] width 14 height 12
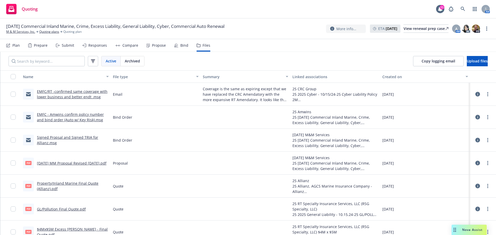
click at [79, 118] on link "EMFC - Amwins confirm policy number and bind order (Auto w/ Key Risk).msg" at bounding box center [70, 117] width 67 height 10
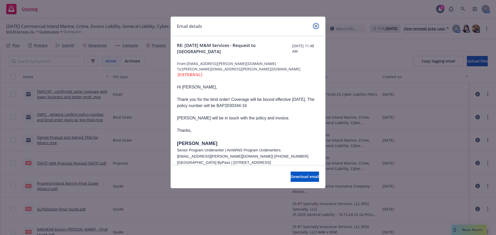
click at [313, 26] on link "close" at bounding box center [316, 26] width 6 height 6
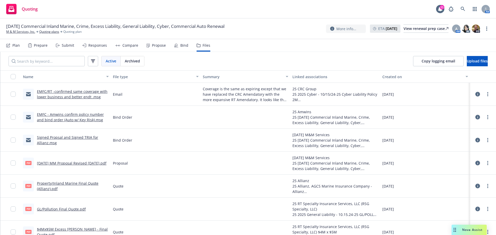
click at [97, 45] on div "Responses" at bounding box center [97, 45] width 19 height 4
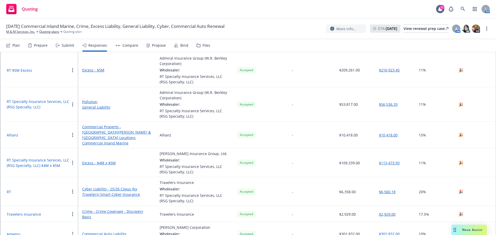
scroll to position [58, 0]
click at [73, 192] on circle "button" at bounding box center [72, 192] width 1 height 1
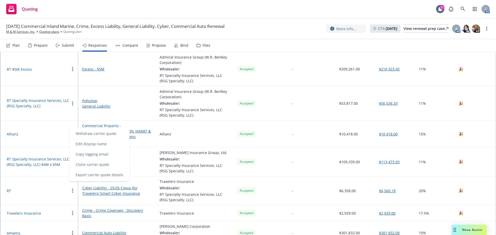
click at [8, 188] on button "RT" at bounding box center [9, 190] width 4 height 5
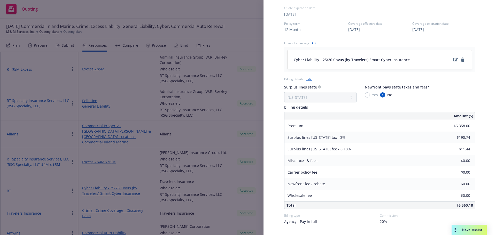
scroll to position [220, 0]
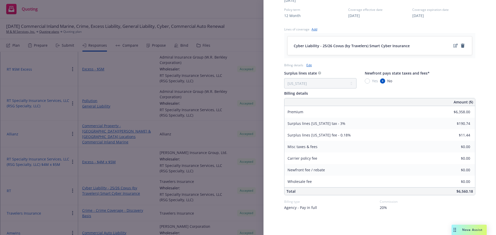
click at [311, 65] on link "Edit" at bounding box center [308, 64] width 5 height 5
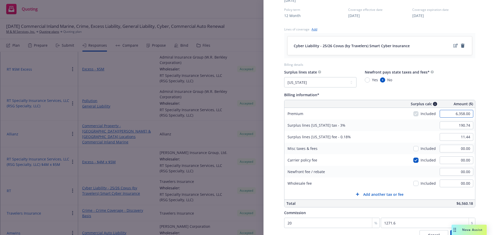
click at [445, 114] on input "6,358.00" at bounding box center [456, 114] width 34 height 8
click at [444, 125] on input "179.94" at bounding box center [456, 126] width 34 height 8
click at [450, 113] on input "5,998.00" at bounding box center [456, 114] width 34 height 8
click button "Cancel" at bounding box center [433, 235] width 29 height 10
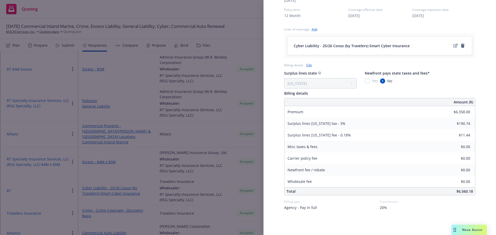
click at [309, 65] on link "Edit" at bounding box center [308, 64] width 5 height 5
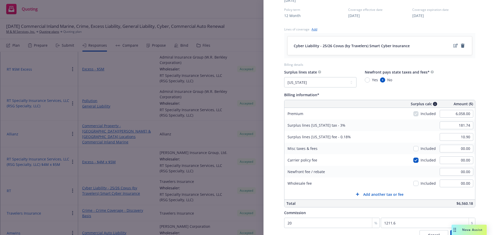
click at [478, 90] on div "Display Name RT Carrier Travelers Insurance Writing company Travelers Excess an…" at bounding box center [380, 37] width 208 height 486
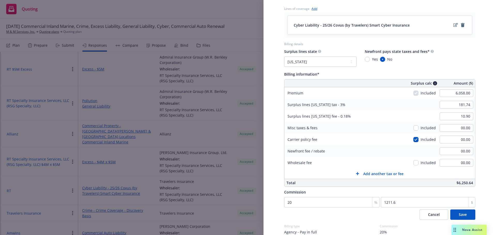
scroll to position [266, 0]
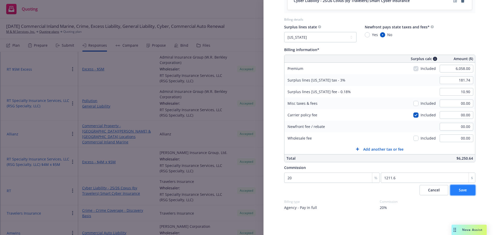
click at [459, 193] on span "Save" at bounding box center [463, 190] width 8 height 5
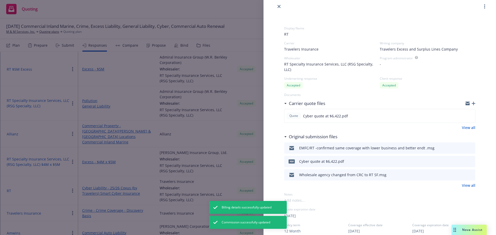
scroll to position [0, 0]
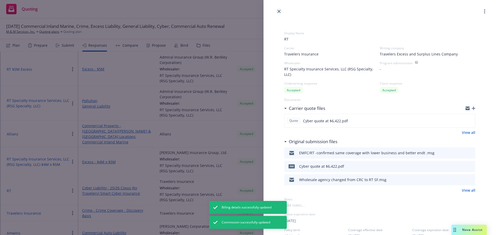
click at [278, 12] on icon "close" at bounding box center [278, 11] width 3 height 3
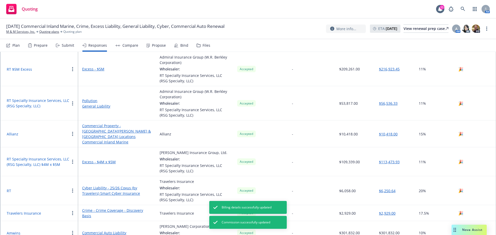
click at [126, 45] on div "Compare" at bounding box center [130, 45] width 16 height 4
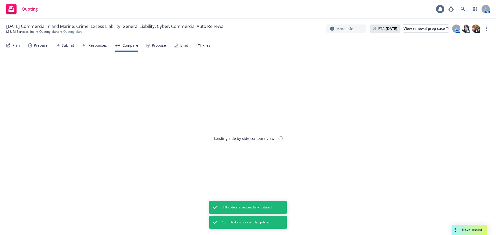
click at [183, 46] on div "Bind" at bounding box center [184, 45] width 8 height 4
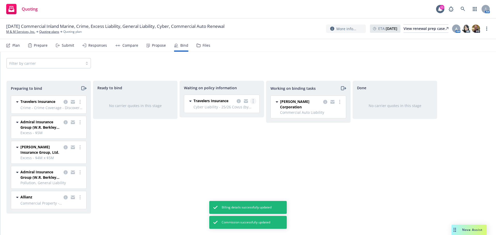
click at [251, 103] on link "more" at bounding box center [253, 101] width 6 height 6
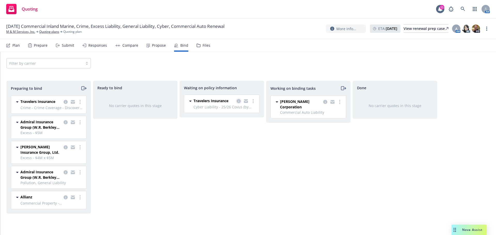
click at [237, 101] on icon "copy logging email" at bounding box center [239, 101] width 4 height 4
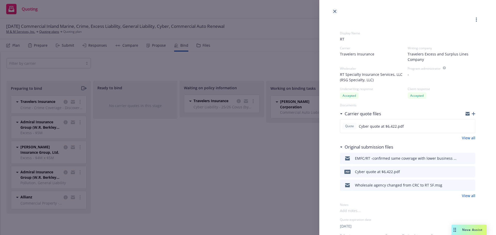
click at [333, 10] on link "close" at bounding box center [335, 11] width 6 height 6
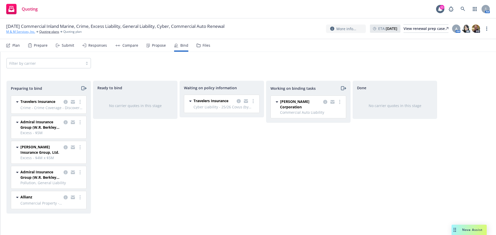
click at [17, 31] on link "M & M Services, Inc." at bounding box center [20, 31] width 29 height 5
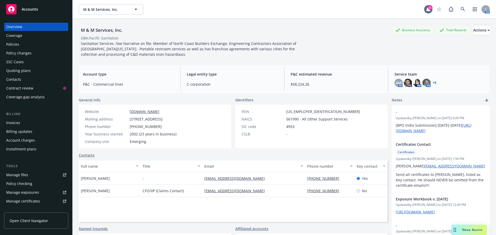
click at [11, 45] on div "Policies" at bounding box center [12, 44] width 13 height 8
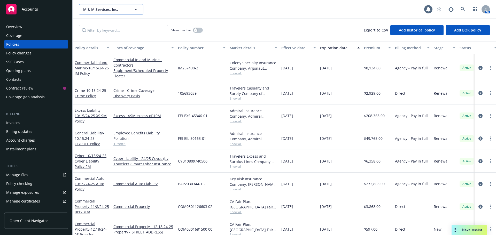
click at [95, 9] on span "M & M Services, Inc." at bounding box center [105, 9] width 45 height 5
type input "mareit"
click at [96, 10] on input "mareit" at bounding box center [109, 9] width 45 height 5
type input "Marietta"
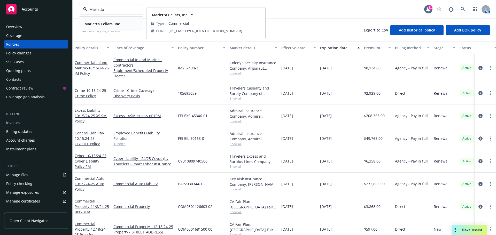
click at [105, 23] on strong "Marietta Cellars, Inc." at bounding box center [102, 23] width 36 height 5
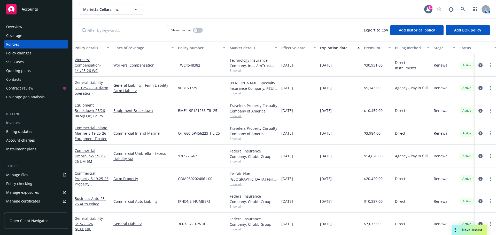
click at [477, 65] on link "circleInformation" at bounding box center [480, 65] width 6 height 6
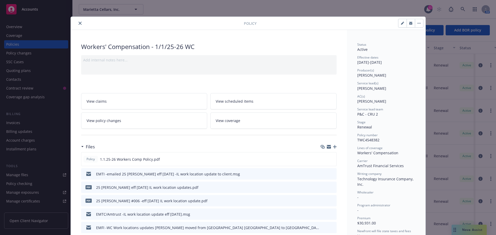
click at [135, 122] on link "View policy changes" at bounding box center [144, 121] width 126 height 16
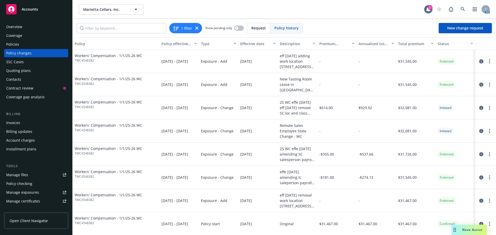
click at [479, 62] on icon "circleInformation" at bounding box center [481, 61] width 4 height 4
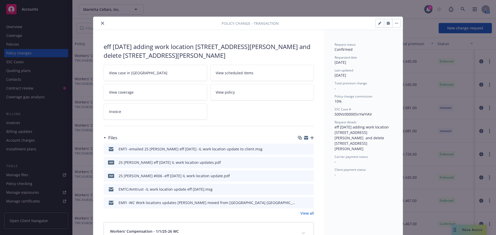
scroll to position [15, 0]
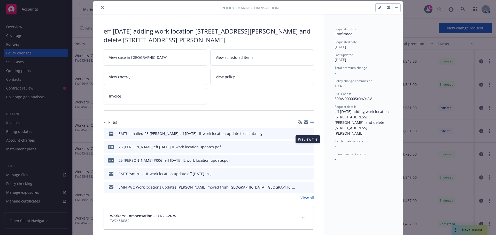
click at [306, 146] on icon "preview file" at bounding box center [308, 147] width 5 height 4
click at [101, 8] on icon "close" at bounding box center [102, 7] width 3 height 3
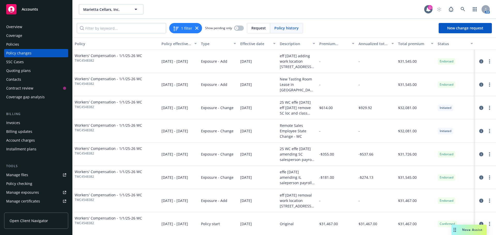
click at [11, 70] on div "Quoting plans" at bounding box center [18, 71] width 25 height 8
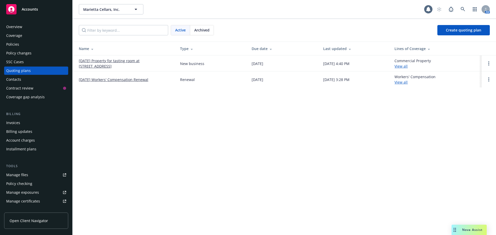
click at [198, 31] on span "Archived" at bounding box center [201, 29] width 15 height 5
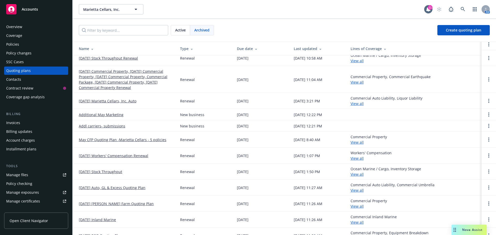
scroll to position [26, 0]
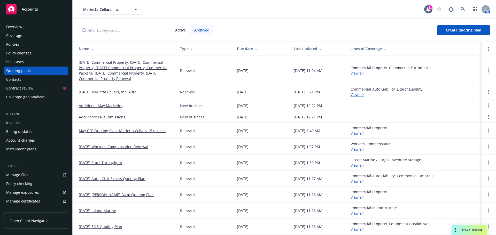
click at [122, 147] on link "[DATE] Workers' Compensation Renewal" at bounding box center [113, 146] width 69 height 5
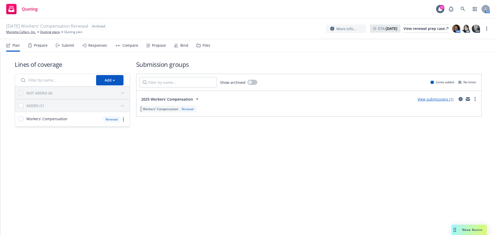
click at [205, 48] on div "Files" at bounding box center [203, 45] width 14 height 12
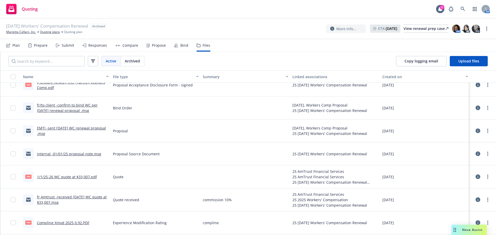
scroll to position [155, 0]
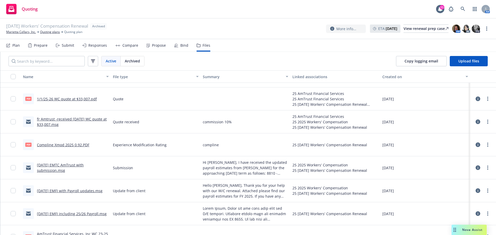
click at [69, 166] on link "[DATE] EMTC AmTrust with submission.msg" at bounding box center [60, 168] width 47 height 10
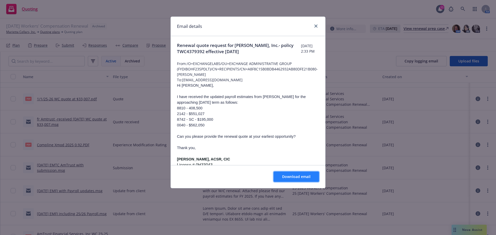
click at [282, 178] on button "Download email" at bounding box center [295, 177] width 45 height 10
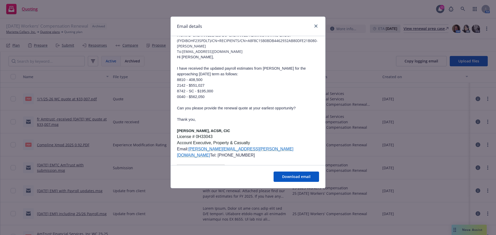
scroll to position [24, 0]
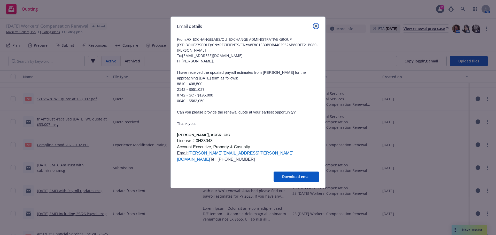
click at [317, 25] on icon "close" at bounding box center [315, 26] width 3 height 3
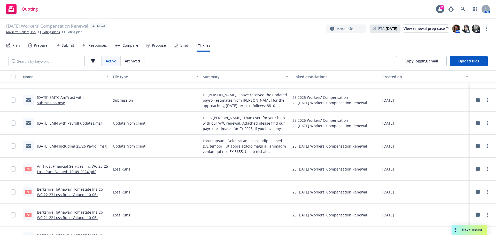
scroll to position [236, 0]
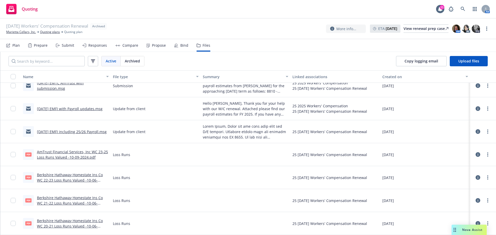
click at [83, 132] on link "[DATE] EMFI including 25/26 Payroll.msg" at bounding box center [72, 131] width 70 height 5
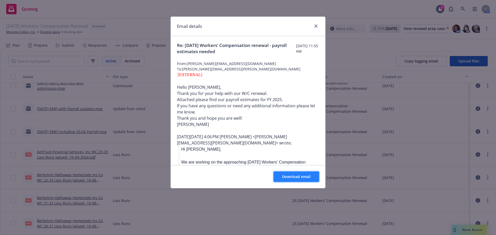
click at [283, 176] on span "Download email" at bounding box center [296, 176] width 28 height 5
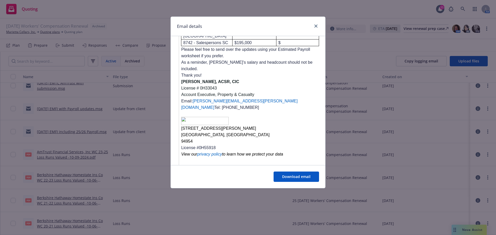
scroll to position [222, 0]
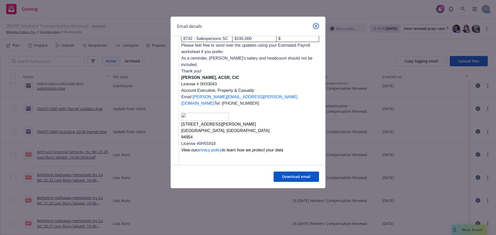
click at [316, 24] on link "close" at bounding box center [316, 26] width 6 height 6
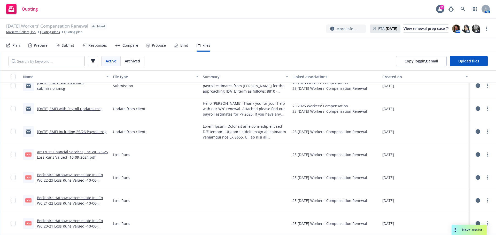
click at [58, 133] on link "[DATE] EMFI including 25/26 Payroll.msg" at bounding box center [72, 131] width 70 height 5
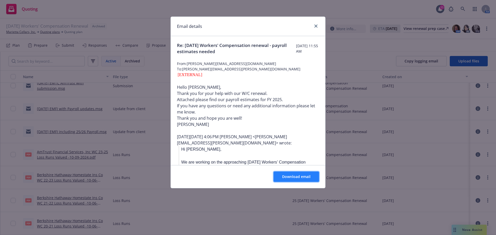
click at [283, 175] on span "Download email" at bounding box center [296, 176] width 28 height 5
click at [315, 27] on icon "close" at bounding box center [315, 26] width 3 height 3
